Goal: Navigation & Orientation: Find specific page/section

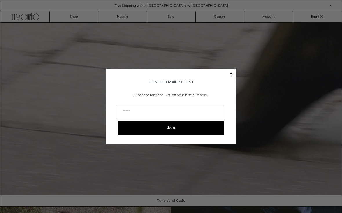
click at [231, 72] on circle "Close dialog" at bounding box center [231, 74] width 6 height 6
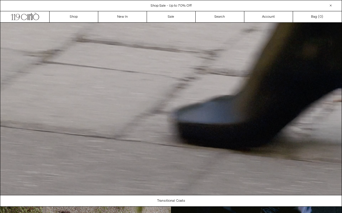
click at [173, 20] on link "Sale" at bounding box center [171, 16] width 49 height 11
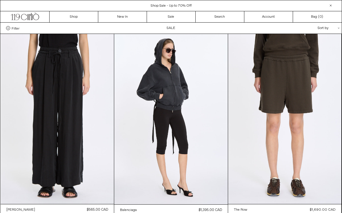
click at [122, 14] on link "New In" at bounding box center [122, 16] width 49 height 11
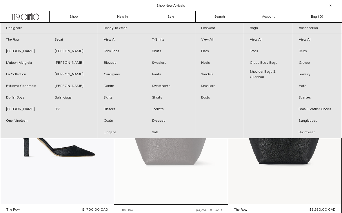
click at [110, 97] on link "Skirts" at bounding box center [122, 98] width 49 height 12
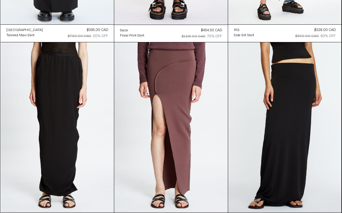
scroll to position [553, 0]
